Goal: Check status: Check status

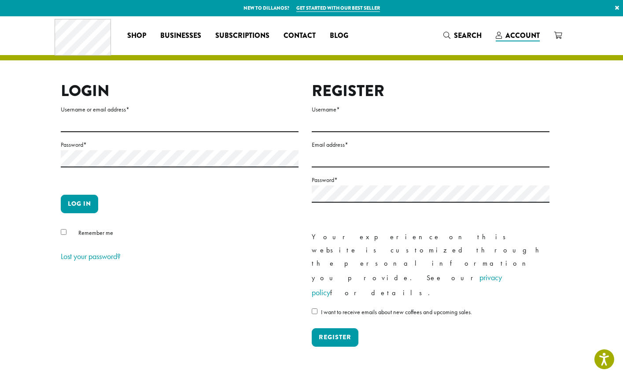
click at [96, 111] on label "Username or email address *" at bounding box center [180, 109] width 238 height 11
click at [96, 115] on input "Username or email address *" at bounding box center [180, 123] width 238 height 17
type input "**********"
click at [61, 195] on button "Log in" at bounding box center [79, 204] width 37 height 18
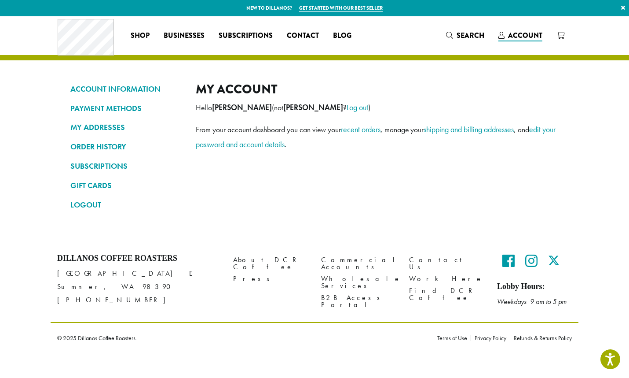
click at [101, 145] on link "ORDER HISTORY" at bounding box center [126, 146] width 112 height 15
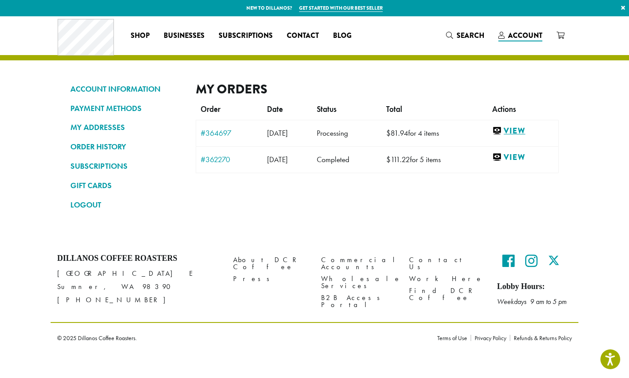
click at [528, 133] on link "View" at bounding box center [524, 130] width 62 height 11
